Goal: Navigation & Orientation: Find specific page/section

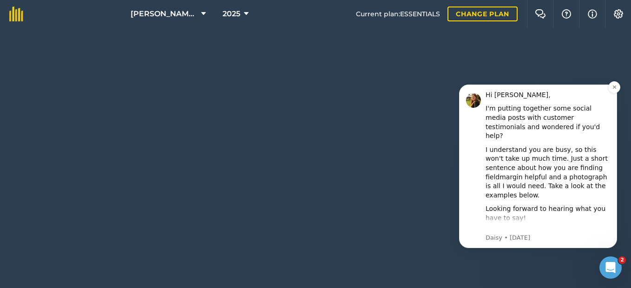
click at [463, 169] on div "Hi Ben, I'm putting together some social media posts with customer testimonials…" at bounding box center [538, 167] width 158 height 164
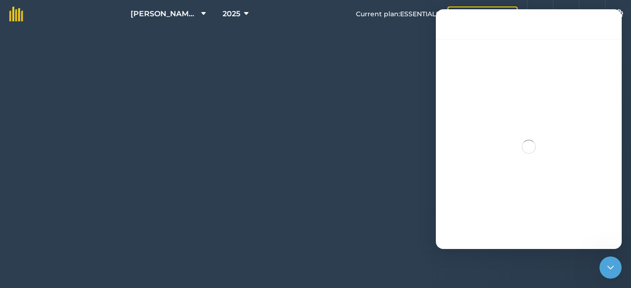
click at [341, 165] on div "HOPKINS ESTATES 2025 Current plan : ESSENTIALS Change plan Farm Chat Help Info …" at bounding box center [315, 144] width 631 height 288
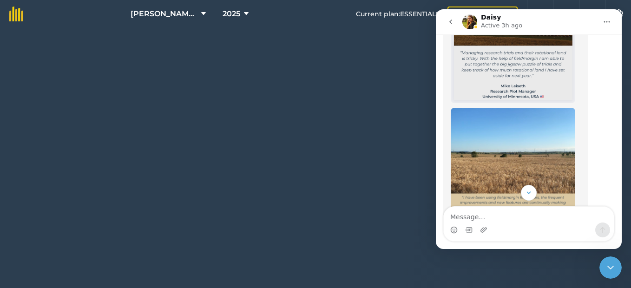
scroll to position [493, 0]
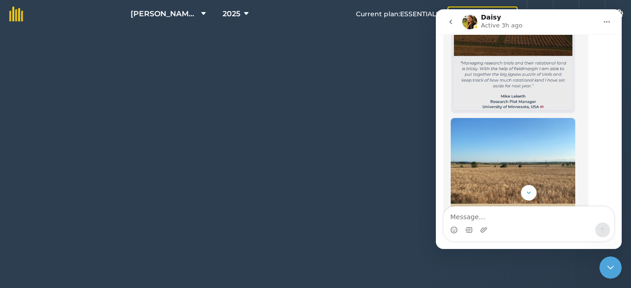
click at [453, 21] on icon "go back" at bounding box center [450, 21] width 7 height 7
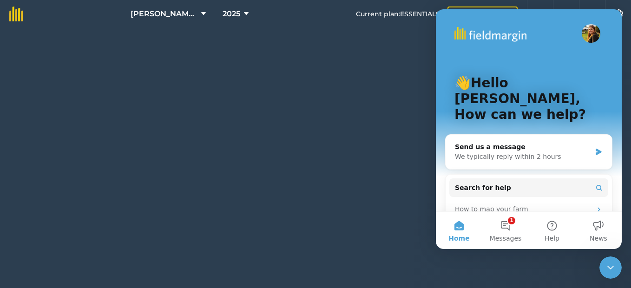
scroll to position [0, 0]
click at [417, 66] on div "HOPKINS ESTATES 2025 Current plan : ESSENTIALS Change plan Farm Chat Help Info …" at bounding box center [315, 144] width 631 height 288
click at [613, 268] on icon "Close Intercom Messenger" at bounding box center [611, 268] width 7 height 4
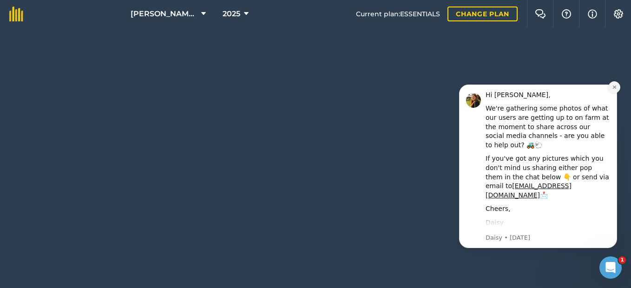
click at [614, 88] on icon "Dismiss notification" at bounding box center [614, 87] width 3 height 3
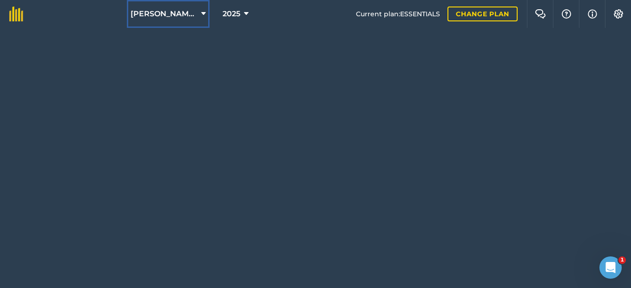
click at [151, 16] on span "[PERSON_NAME] ESTATES" at bounding box center [164, 13] width 67 height 11
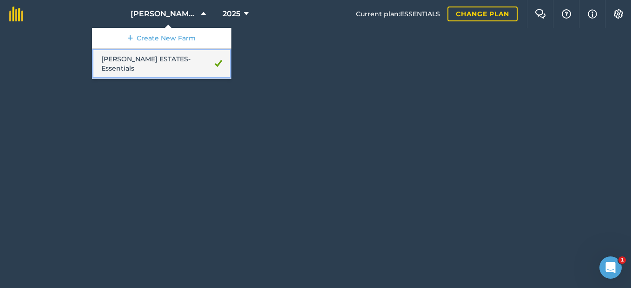
click at [156, 59] on link "HOPKINS ESTATES - Essentials" at bounding box center [161, 64] width 139 height 30
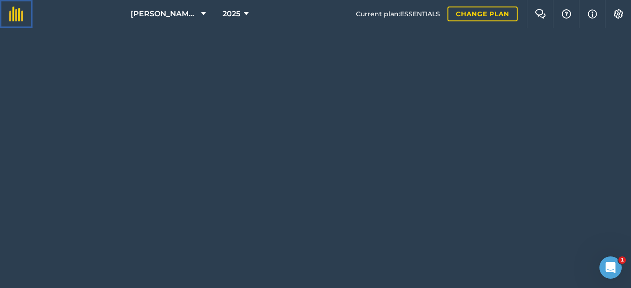
click at [16, 13] on img at bounding box center [16, 14] width 14 height 15
